Goal: Task Accomplishment & Management: Manage account settings

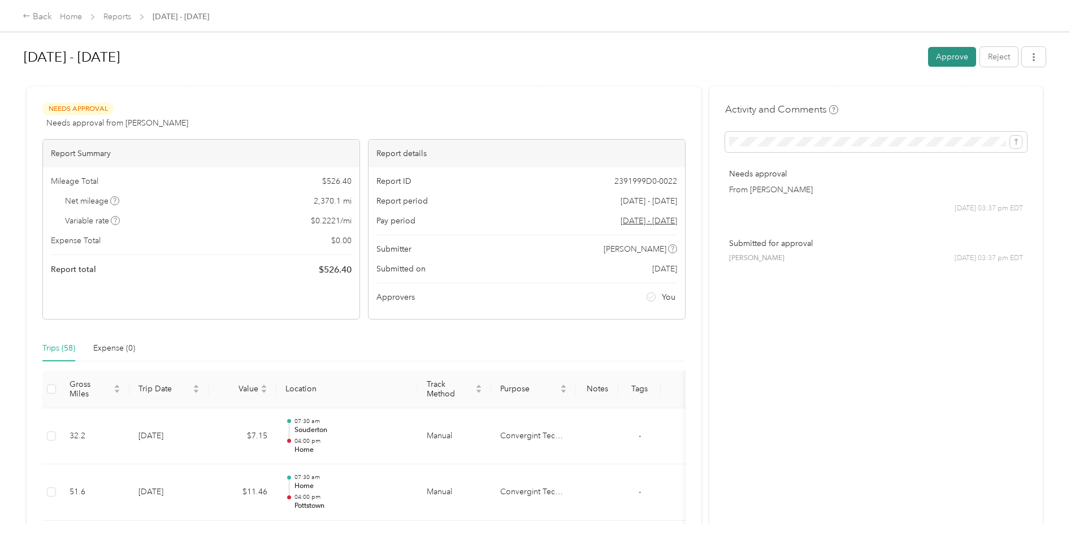
click at [948, 53] on button "Approve" at bounding box center [952, 57] width 48 height 20
click at [947, 54] on button "Approve" at bounding box center [952, 57] width 48 height 20
